Goal: Check status: Check status

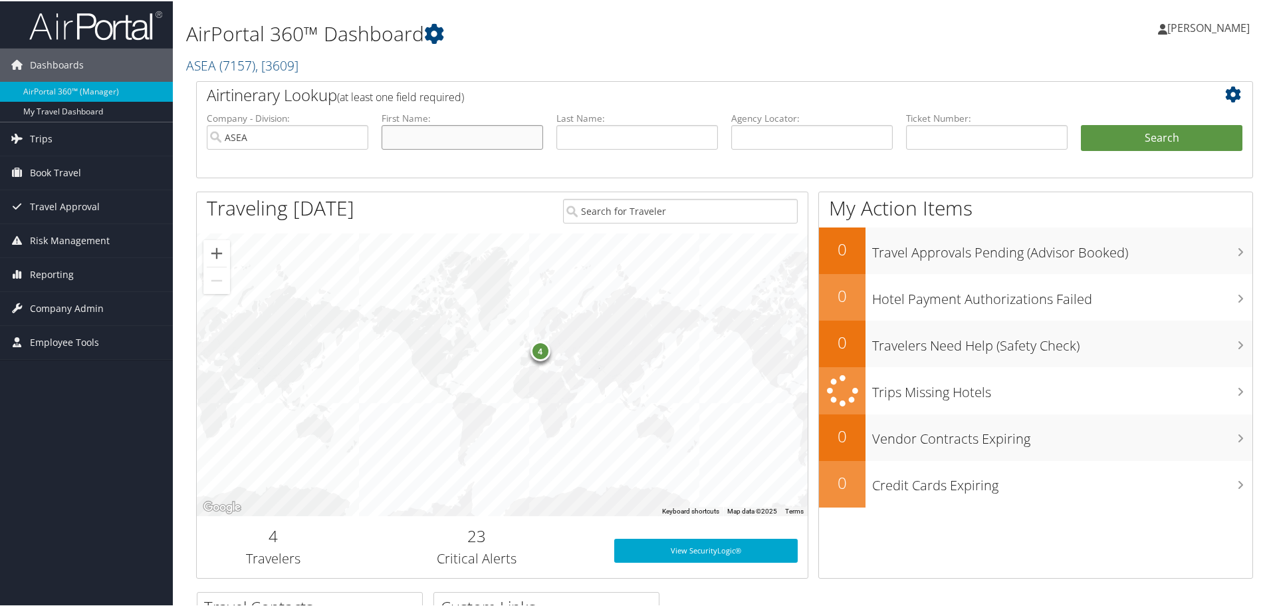
click at [413, 129] on input "text" at bounding box center [463, 136] width 162 height 25
type input "[PERSON_NAME]"
click at [1118, 140] on button "Search" at bounding box center [1162, 137] width 162 height 27
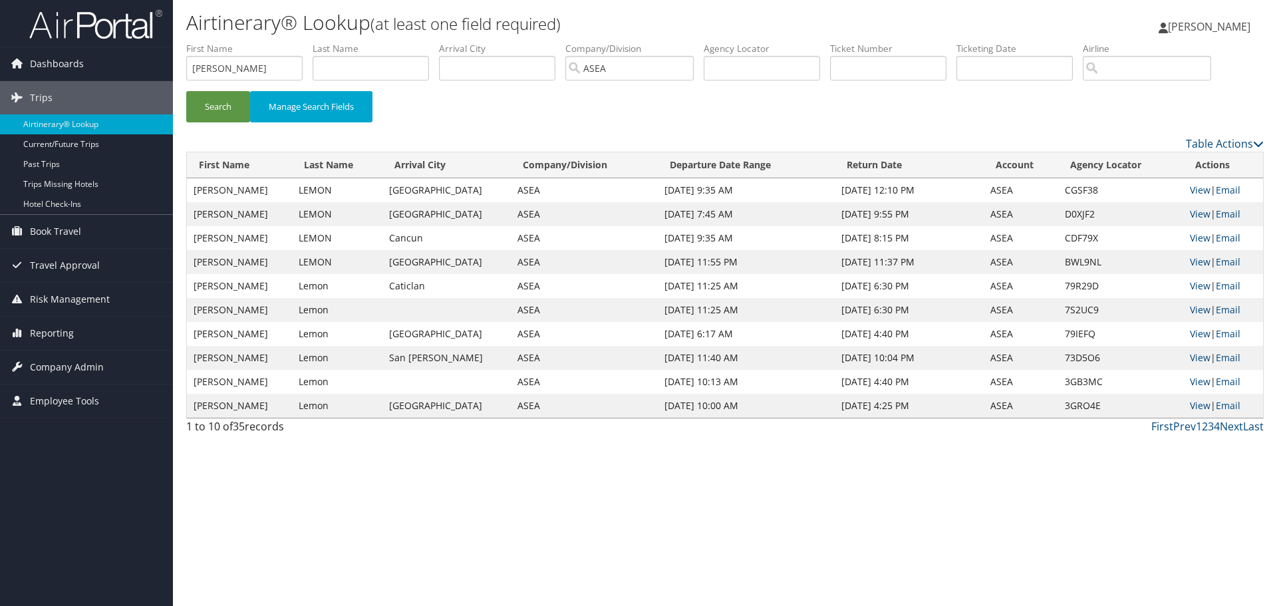
click at [253, 193] on td "SANDRA SYLVIA" at bounding box center [239, 190] width 105 height 24
click at [1193, 189] on link "View" at bounding box center [1199, 189] width 21 height 13
drag, startPoint x: 247, startPoint y: 74, endPoint x: 74, endPoint y: 35, distance: 177.1
click at [142, 72] on div "Dashboards AirPortal 360™ (Manager) My Travel Dashboard Trips Airtinerary® Look…" at bounding box center [638, 303] width 1277 height 606
type input "shelley"
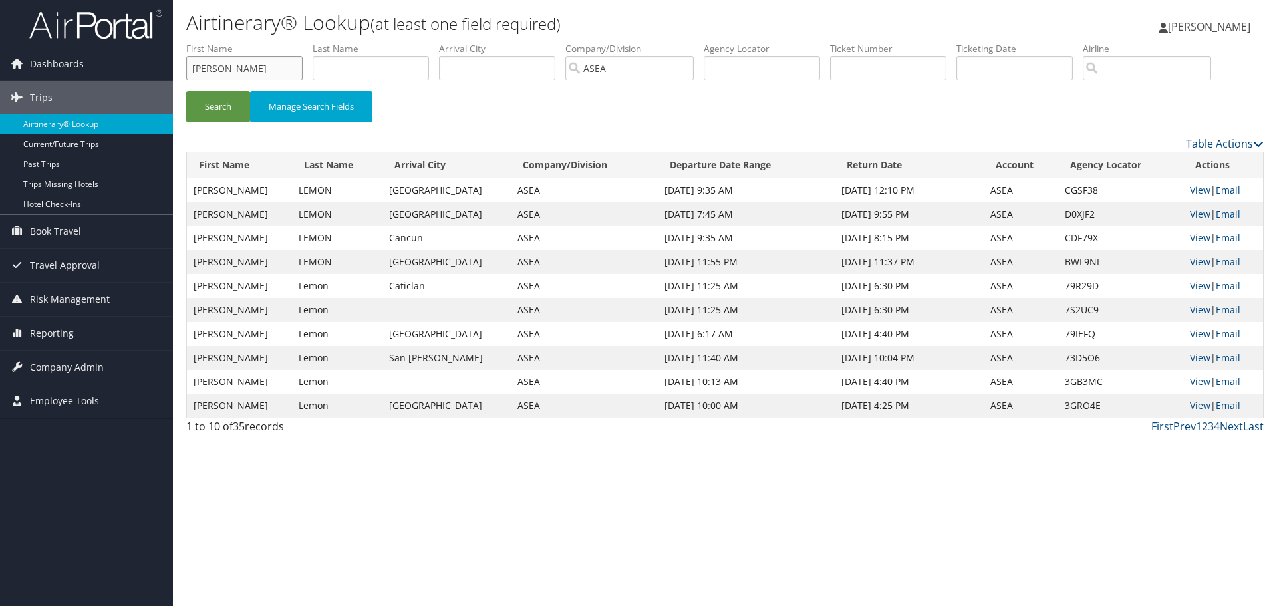
click at [186, 91] on button "Search" at bounding box center [218, 106] width 64 height 31
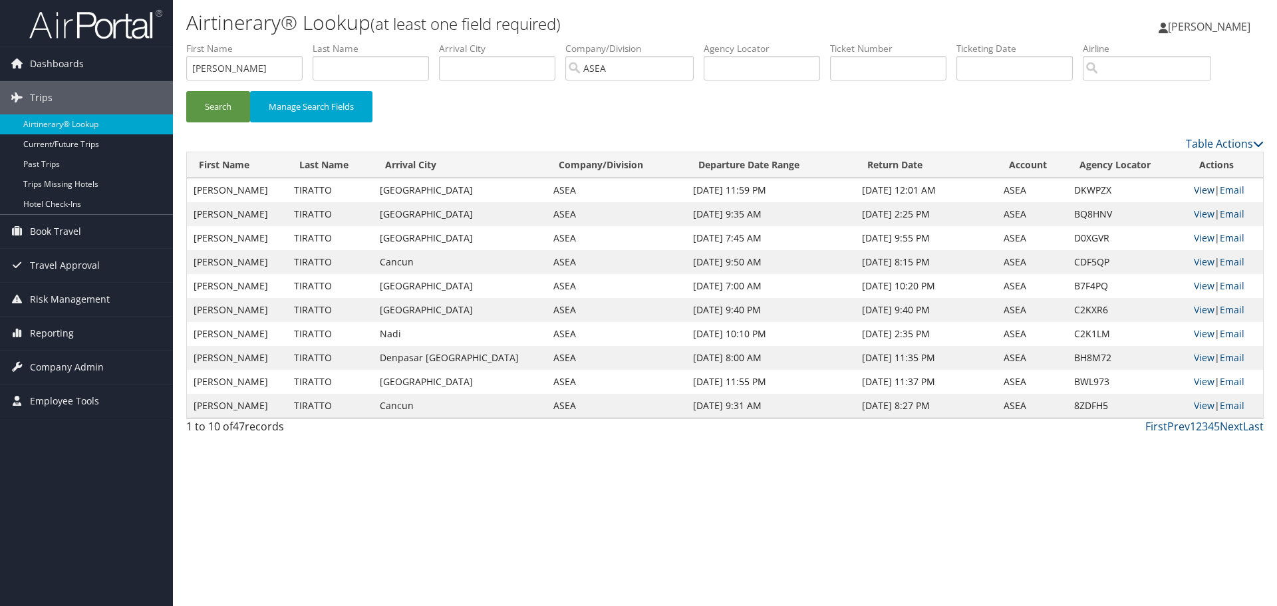
click at [1197, 187] on link "View" at bounding box center [1203, 189] width 21 height 13
click at [1193, 211] on link "View" at bounding box center [1203, 213] width 21 height 13
